Goal: Task Accomplishment & Management: Complete application form

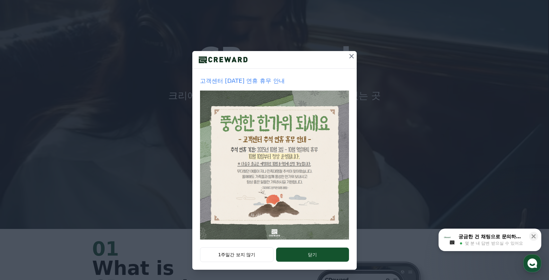
scroll to position [62, 0]
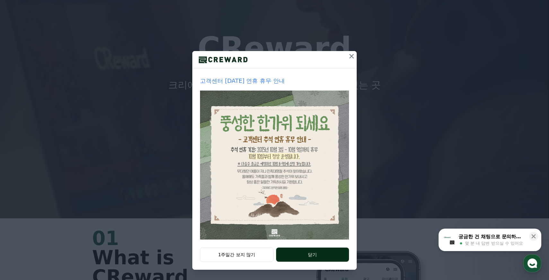
click at [303, 256] on button "닫기" at bounding box center [312, 255] width 73 height 14
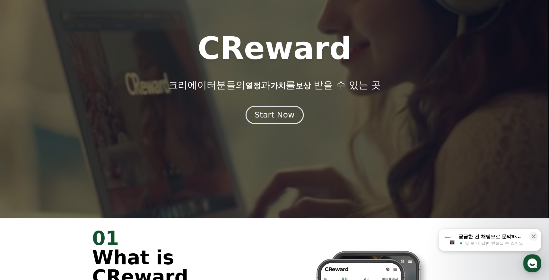
click at [279, 117] on div "Start Now" at bounding box center [275, 115] width 40 height 11
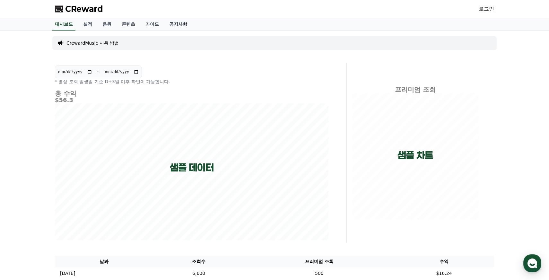
click at [170, 22] on link "공지사항" at bounding box center [178, 24] width 28 height 12
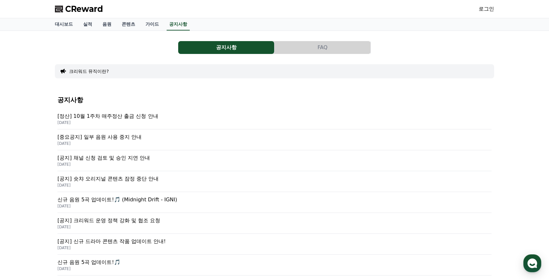
click at [114, 115] on p "[정산] 10월 1주차 매주정산 출금 신청 안내" at bounding box center [275, 116] width 434 height 8
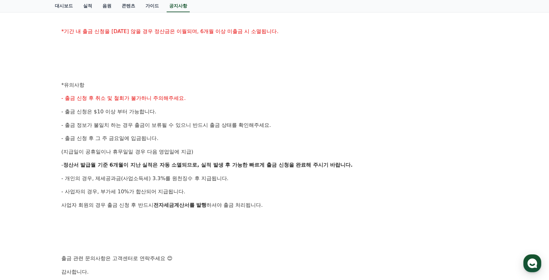
scroll to position [205, 0]
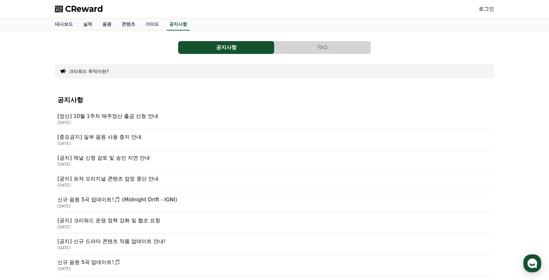
click at [118, 145] on p "2025-10-02" at bounding box center [275, 143] width 434 height 5
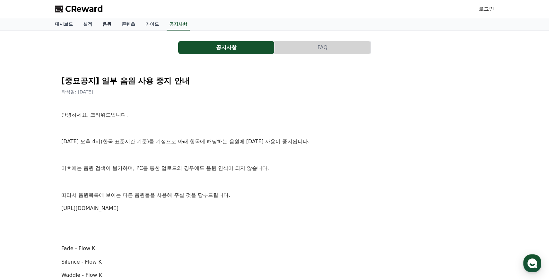
click at [103, 26] on link "음원" at bounding box center [106, 24] width 19 height 12
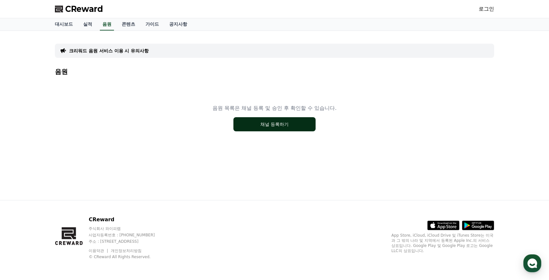
click at [271, 131] on div "음원 목록은 채널 등록 및 승인 후 확인할 수 있습니다. 채널 등록하기" at bounding box center [274, 118] width 439 height 80
click at [281, 121] on button "채널 등록하기" at bounding box center [275, 124] width 82 height 14
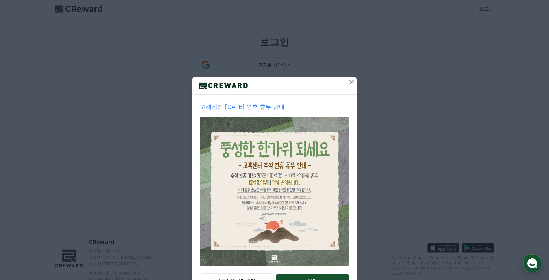
click at [352, 83] on icon at bounding box center [352, 82] width 4 height 4
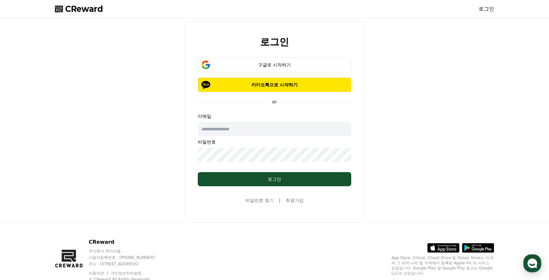
click at [273, 126] on input "text" at bounding box center [275, 129] width 154 height 14
type input "**********"
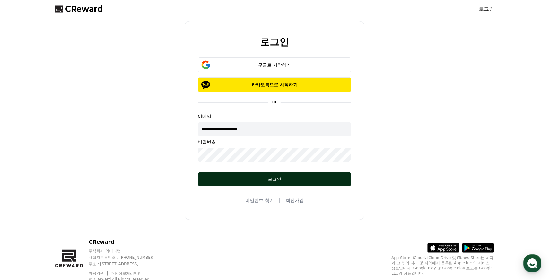
click at [273, 172] on button "로그인" at bounding box center [275, 179] width 154 height 14
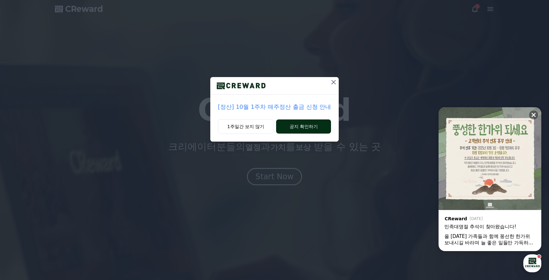
click at [294, 126] on button "공지 확인하기" at bounding box center [303, 127] width 55 height 14
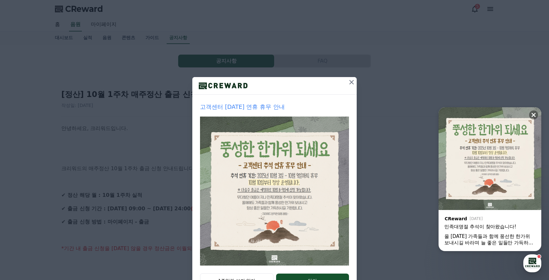
click at [352, 80] on icon at bounding box center [352, 82] width 8 height 8
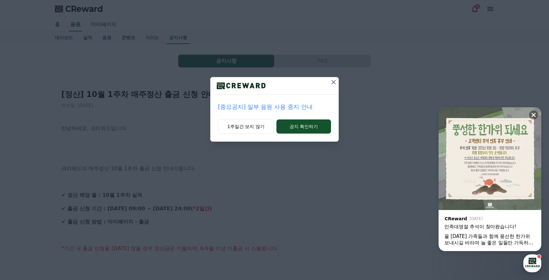
click at [133, 44] on div "[중요공지] 일부 음원 사용 중지 안내 1주일간 보지 않기 공지 확인하기" at bounding box center [274, 76] width 549 height 152
click at [332, 84] on icon at bounding box center [334, 82] width 4 height 4
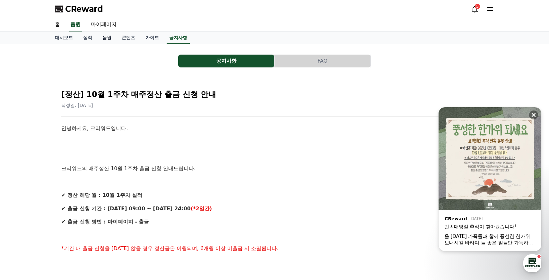
click at [108, 37] on link "음원" at bounding box center [106, 38] width 19 height 12
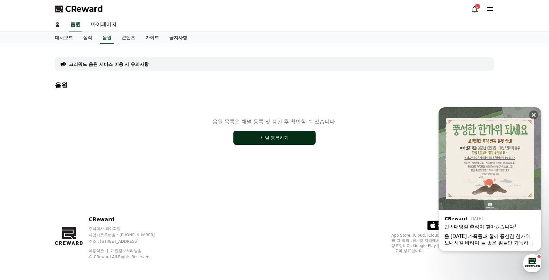
click at [272, 144] on button "채널 등록하기" at bounding box center [275, 138] width 82 height 14
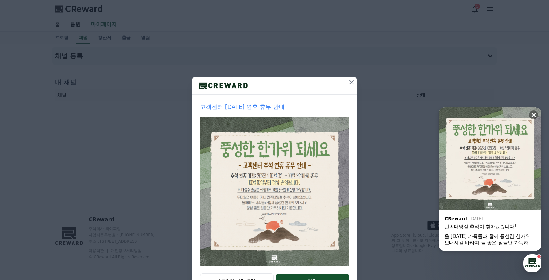
scroll to position [26, 0]
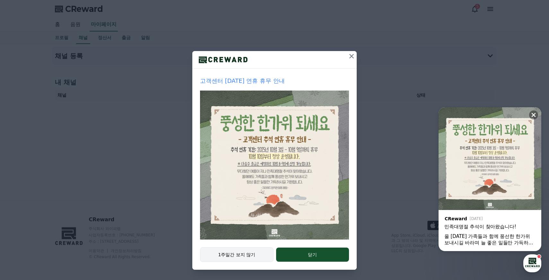
click at [248, 252] on button "1주일간 보지 않기" at bounding box center [237, 254] width 74 height 15
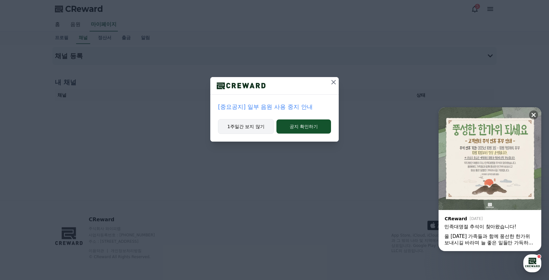
click at [259, 128] on button "1주일간 보지 않기" at bounding box center [246, 126] width 56 height 15
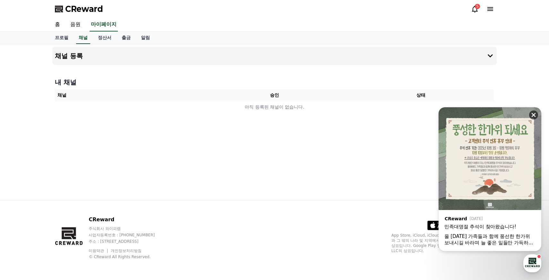
click at [535, 116] on icon at bounding box center [534, 115] width 4 height 4
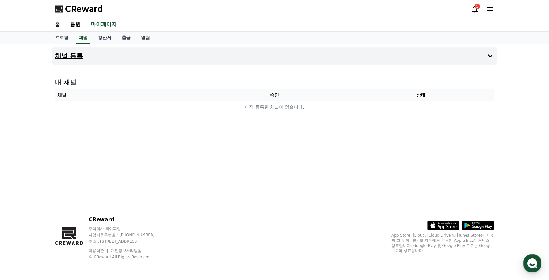
click at [481, 49] on button "채널 등록" at bounding box center [274, 56] width 445 height 18
